Goal: Entertainment & Leisure: Consume media (video, audio)

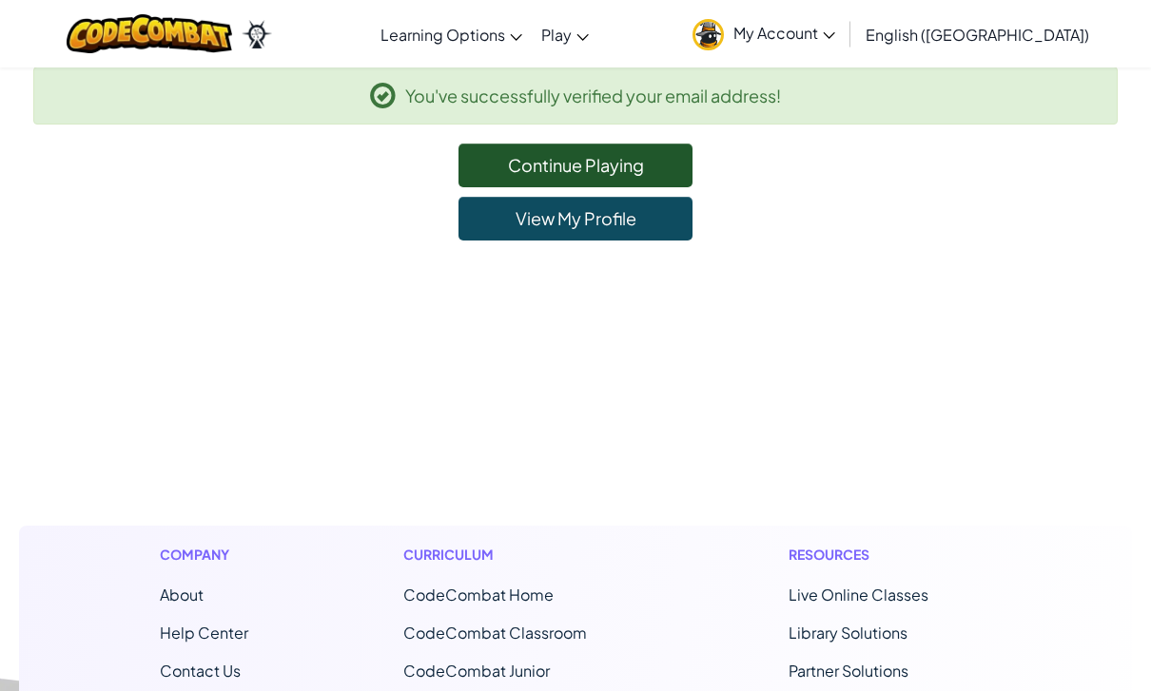
click at [616, 231] on link "View My Profile" at bounding box center [575, 219] width 234 height 44
click at [489, 160] on link "Continue Playing" at bounding box center [575, 166] width 234 height 44
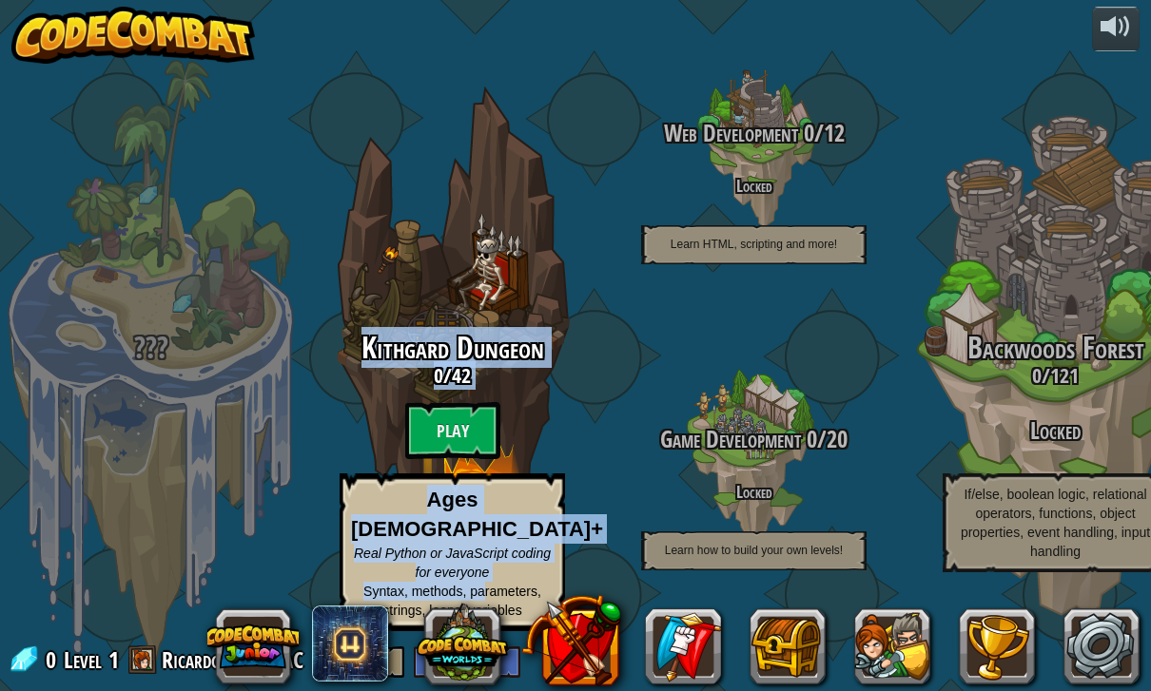
scroll to position [1, 0]
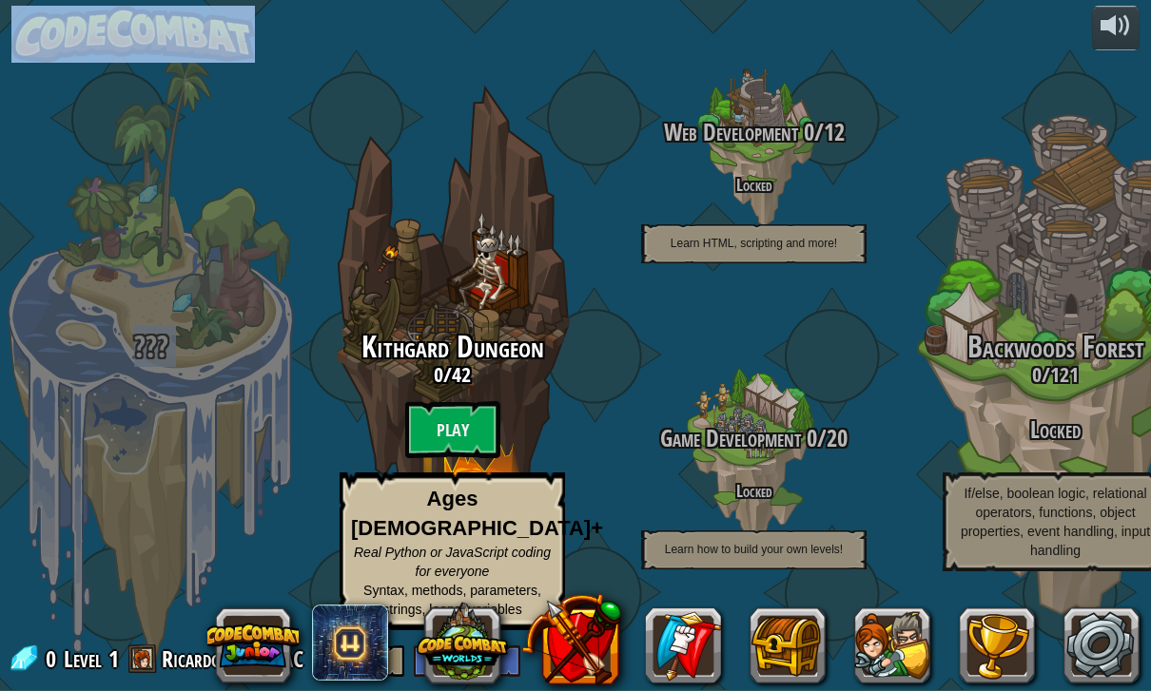
drag, startPoint x: 507, startPoint y: 690, endPoint x: -1, endPoint y: -2, distance: 858.5
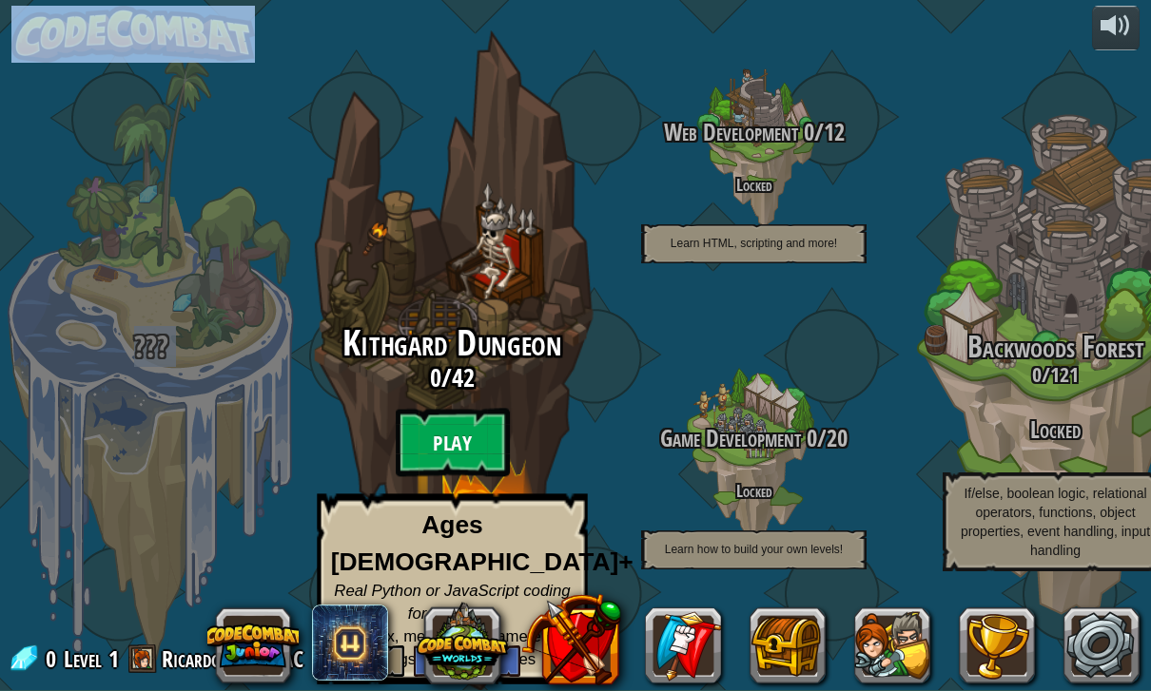
click at [450, 430] on btn "Play" at bounding box center [453, 443] width 114 height 68
